Goal: Obtain resource: Obtain resource

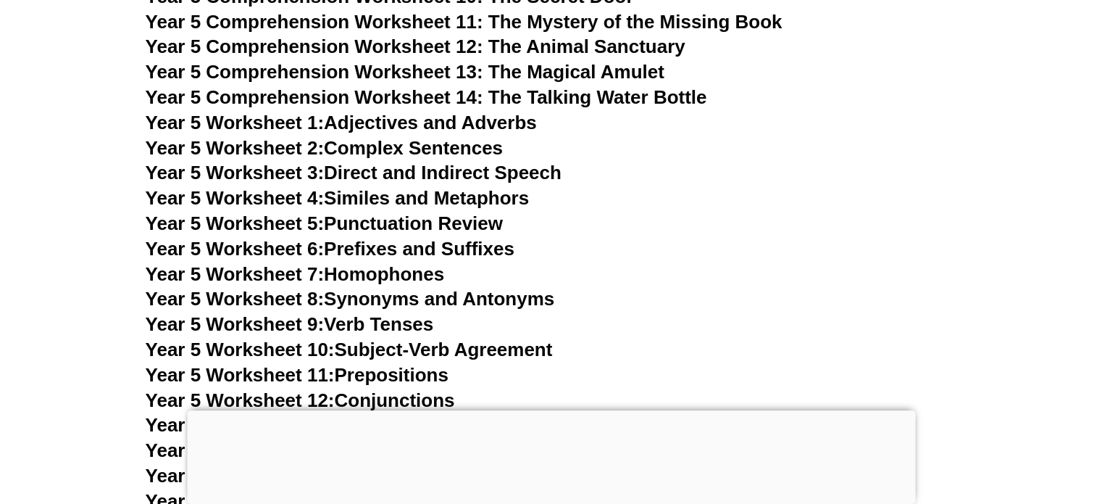
scroll to position [7319, 0]
click at [450, 349] on link "Year 5 Worksheet 10: Subject-Verb Agreement" at bounding box center [349, 350] width 407 height 22
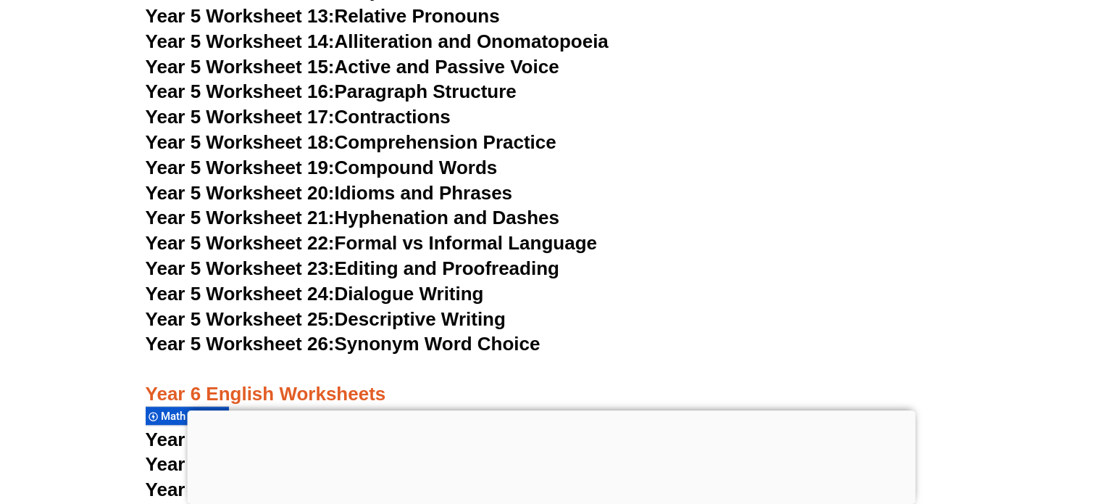
scroll to position [402, 0]
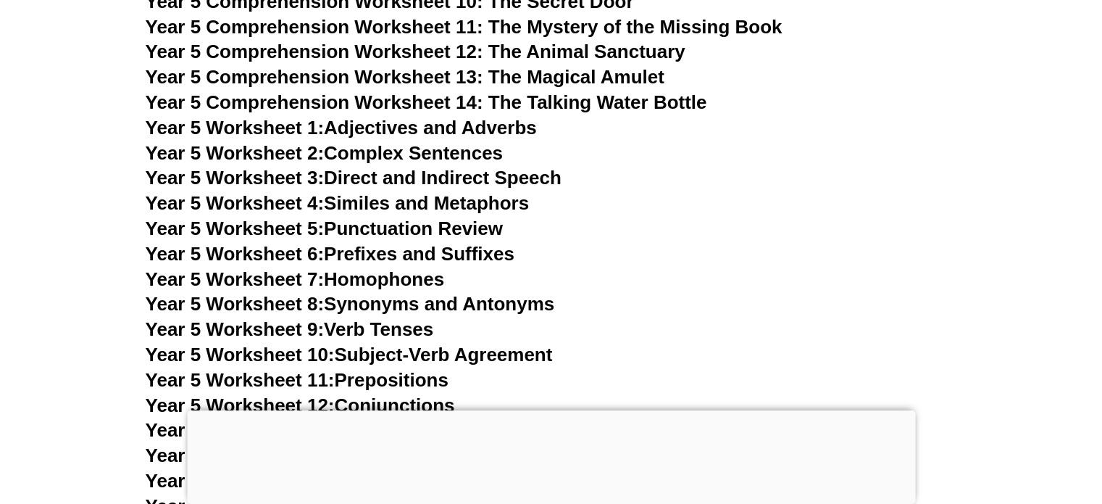
scroll to position [7319, 0]
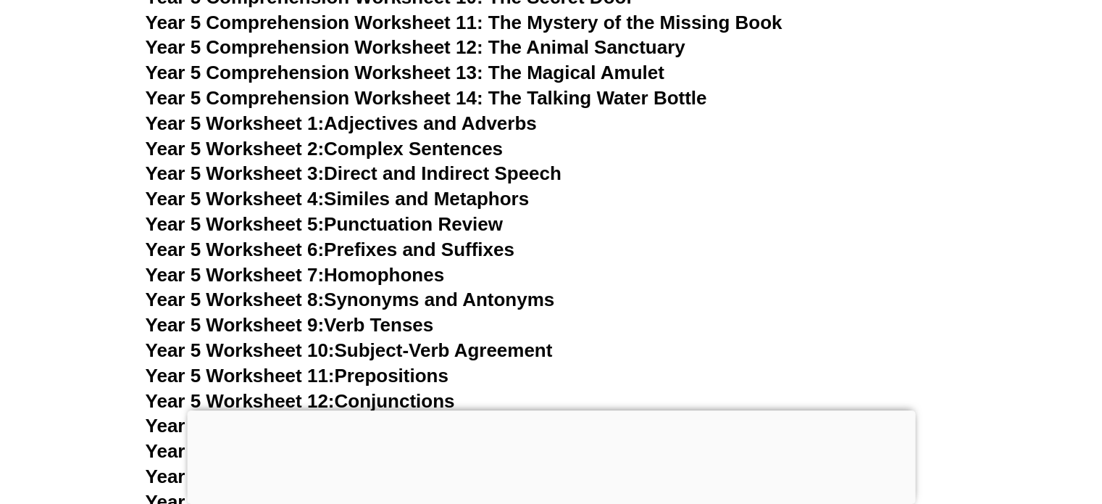
click at [548, 410] on div at bounding box center [551, 410] width 728 height 0
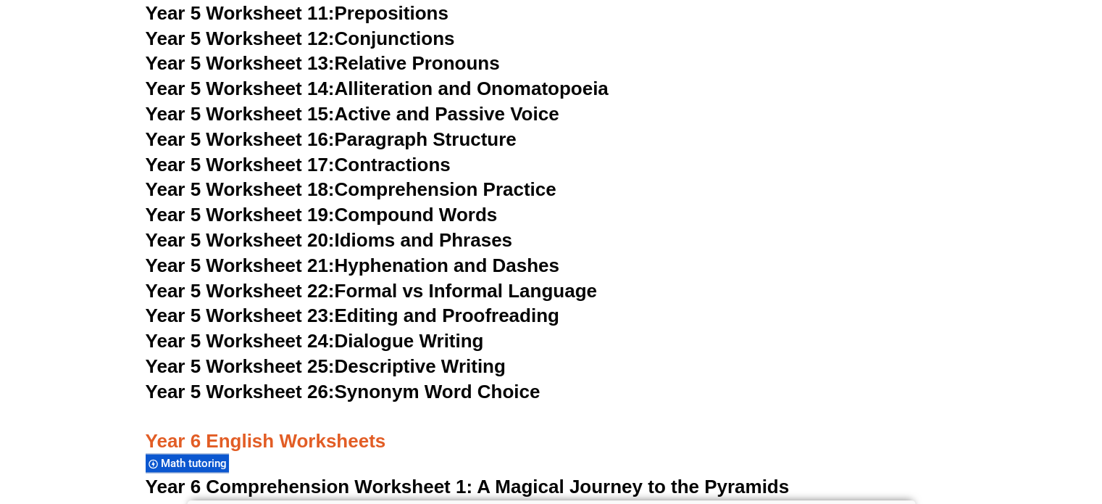
scroll to position [7682, 0]
click at [475, 313] on link "Year 5 Worksheet 23: Editing and Proofreading" at bounding box center [353, 315] width 414 height 22
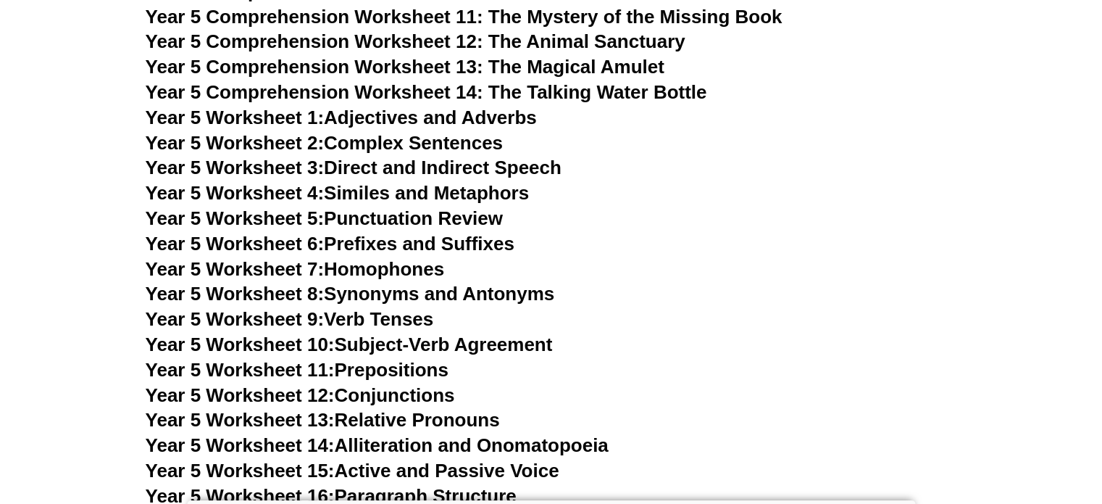
scroll to position [7319, 0]
